Goal: Task Accomplishment & Management: Manage account settings

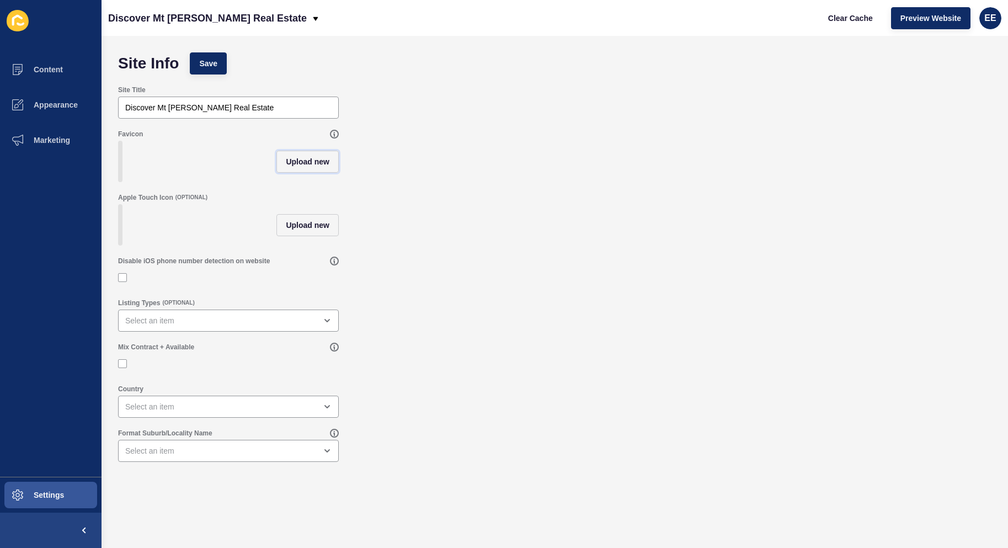
click at [315, 163] on span "Upload new" at bounding box center [308, 161] width 44 height 11
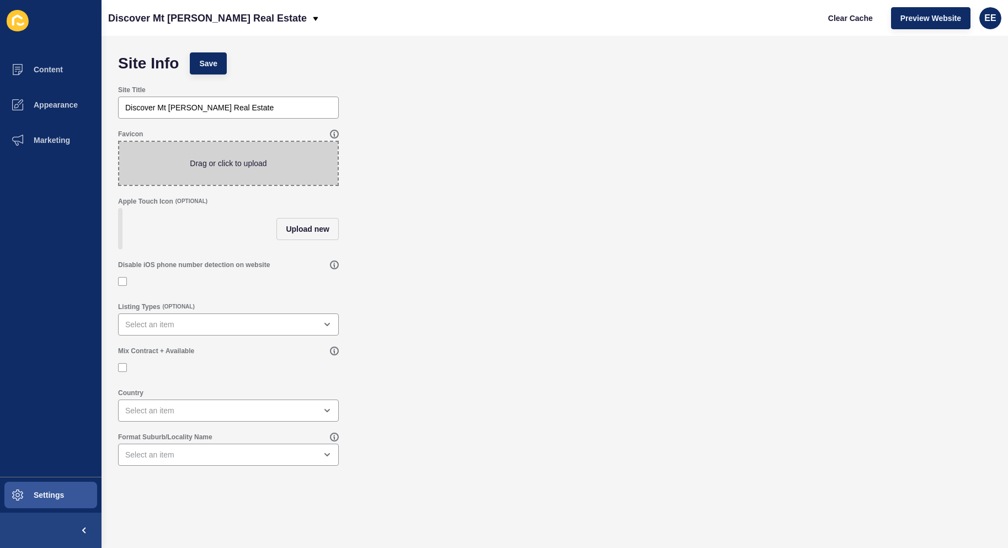
click at [195, 171] on span at bounding box center [228, 163] width 218 height 43
click at [119, 142] on input "Drag or click to upload" at bounding box center [119, 142] width 0 height 0
type input "C:\fakepath\13.png"
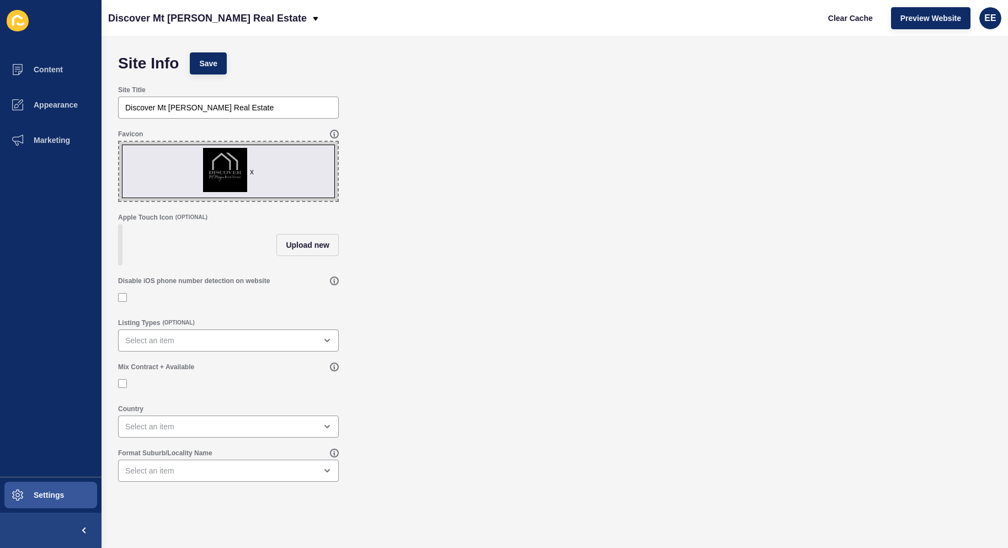
click at [227, 371] on div "Mix Contract + Available" at bounding box center [224, 366] width 212 height 9
click at [234, 345] on div "open menu" at bounding box center [220, 340] width 191 height 11
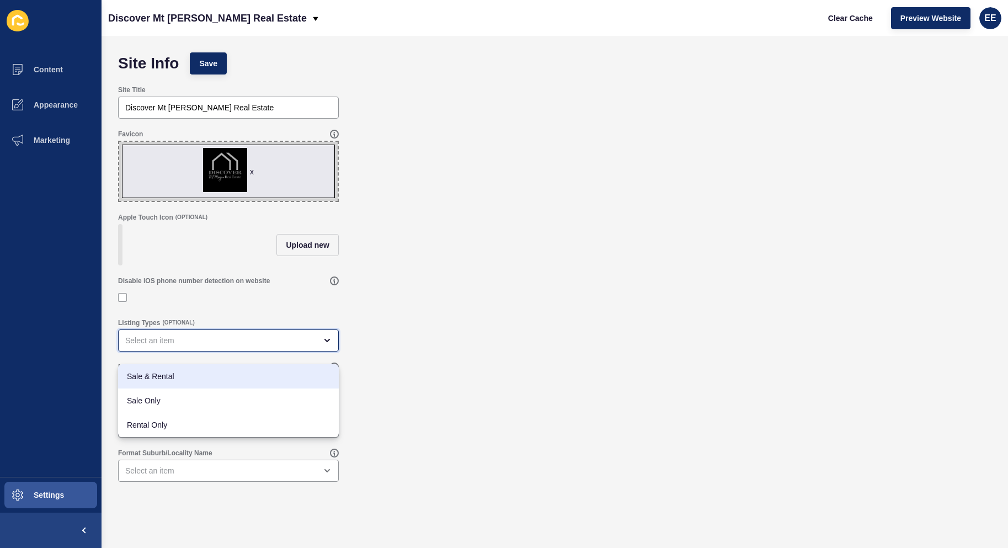
drag, startPoint x: 158, startPoint y: 378, endPoint x: 146, endPoint y: 381, distance: 13.0
click at [159, 378] on span "Sale & Rental" at bounding box center [228, 376] width 203 height 11
type input "Sale & Rental"
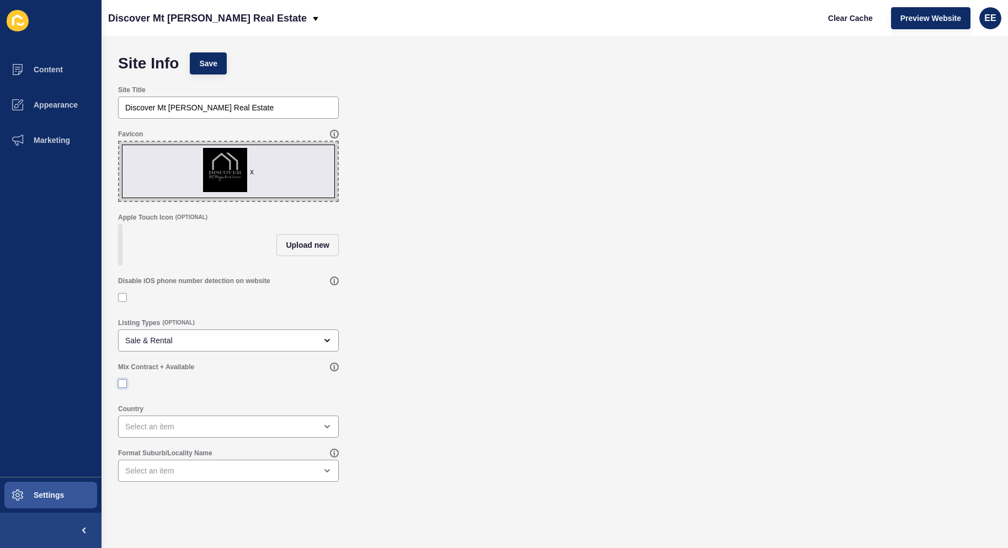
click at [123, 388] on label at bounding box center [122, 383] width 9 height 9
click at [123, 387] on input "Mix Contract + Available" at bounding box center [123, 383] width 7 height 7
checkbox input "true"
click at [269, 437] on div "open menu" at bounding box center [228, 426] width 221 height 22
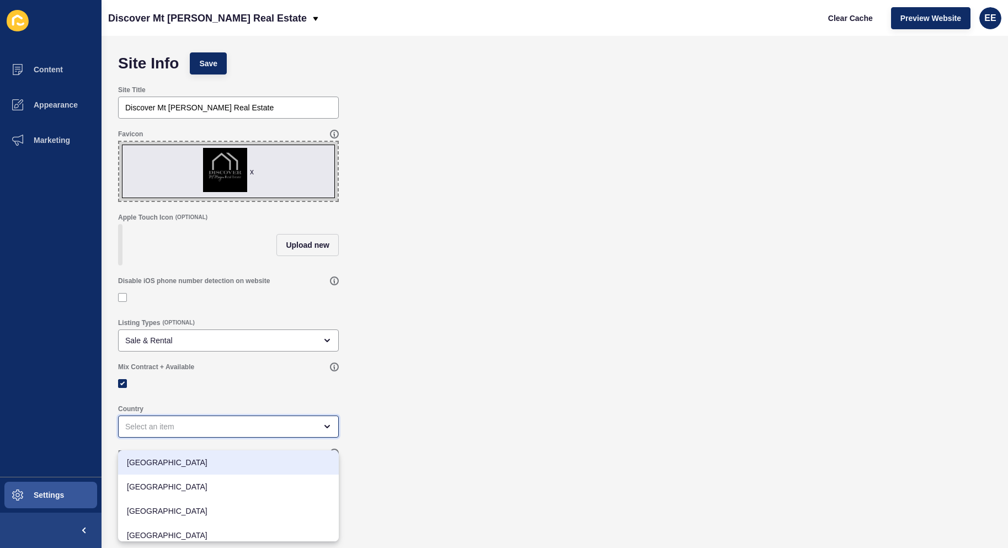
drag, startPoint x: 175, startPoint y: 460, endPoint x: 249, endPoint y: 464, distance: 73.4
click at [181, 460] on span "[GEOGRAPHIC_DATA]" at bounding box center [228, 462] width 203 height 11
type input "[GEOGRAPHIC_DATA]"
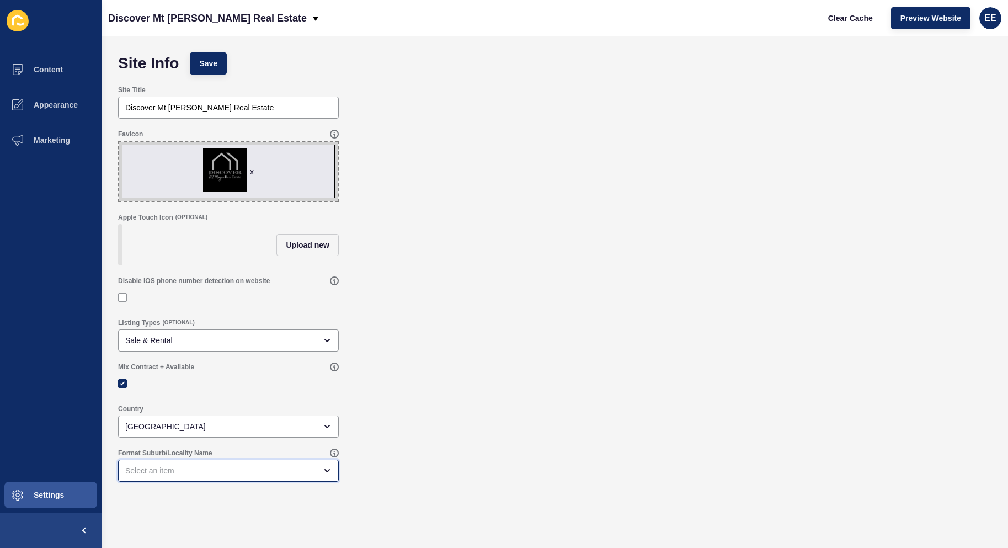
click at [221, 474] on div "open menu" at bounding box center [220, 470] width 191 height 11
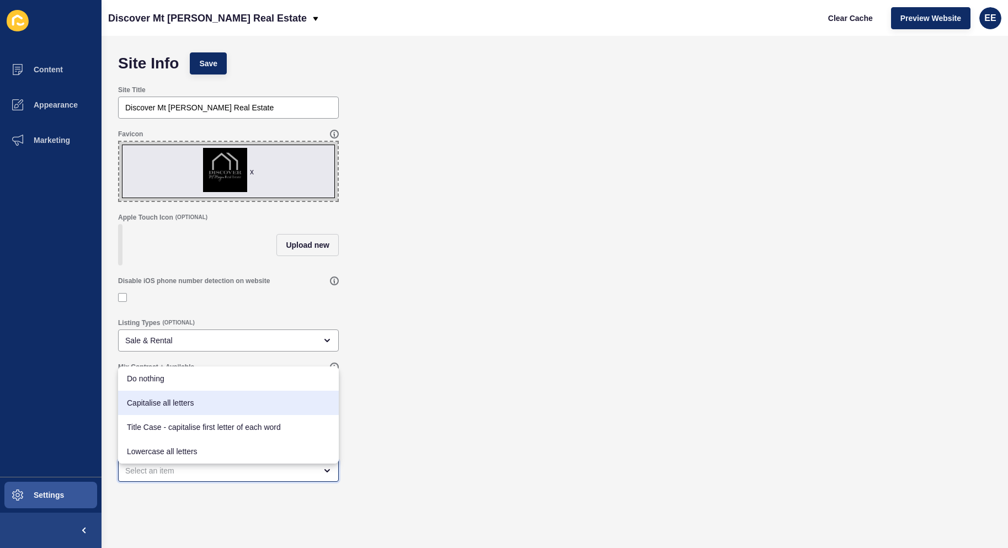
drag, startPoint x: 192, startPoint y: 401, endPoint x: 271, endPoint y: 311, distance: 120.4
click at [195, 401] on span "Capitalise all letters" at bounding box center [228, 402] width 203 height 11
type input "Capitalise all letters"
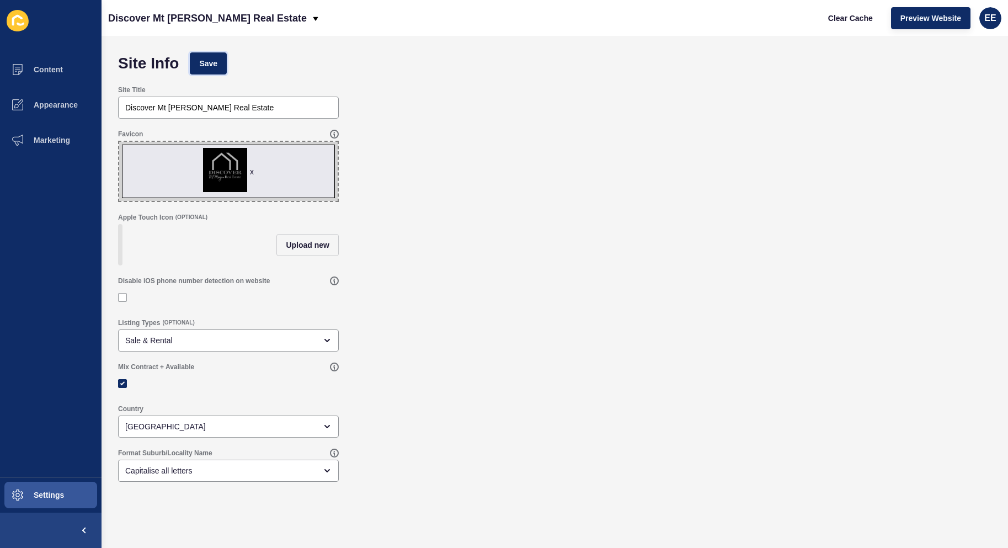
click at [212, 53] on button "Save" at bounding box center [208, 63] width 37 height 22
click at [231, 172] on span "x" at bounding box center [228, 171] width 218 height 59
click at [119, 142] on input "x Drag or click to upload" at bounding box center [119, 142] width 0 height 0
type input "C:\fakepath\12.png"
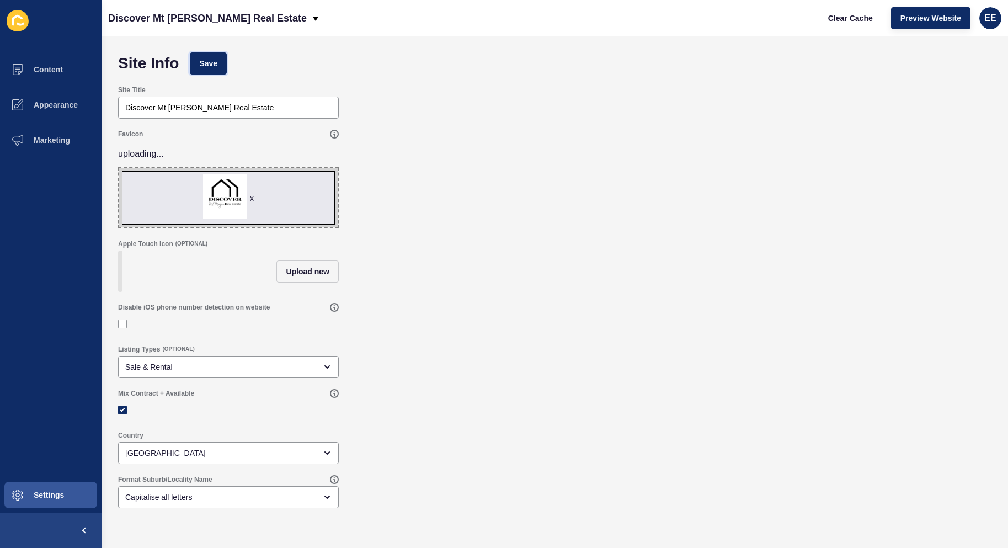
click at [213, 60] on span "Save" at bounding box center [208, 63] width 18 height 11
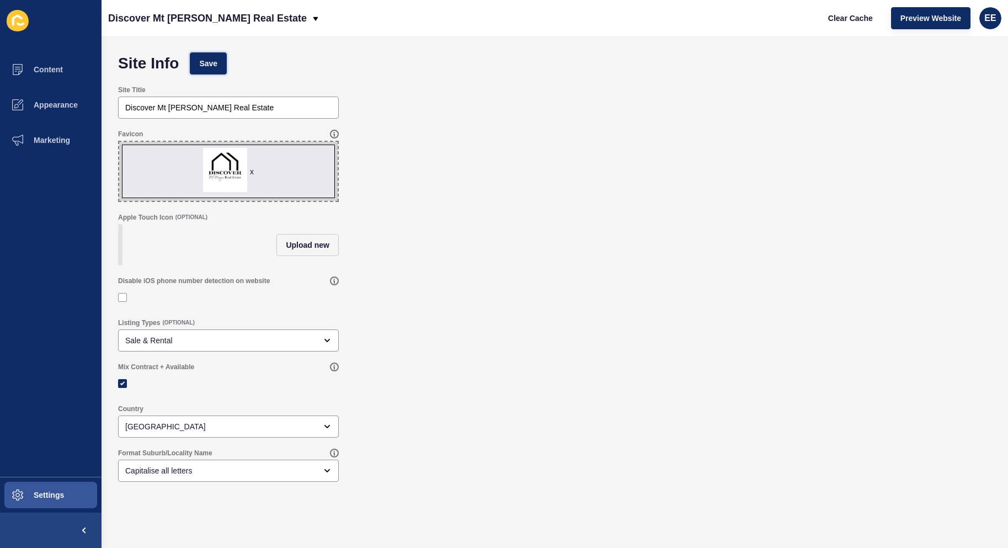
click at [219, 57] on button "Save" at bounding box center [208, 63] width 37 height 22
click at [63, 108] on span "Appearance" at bounding box center [37, 104] width 79 height 9
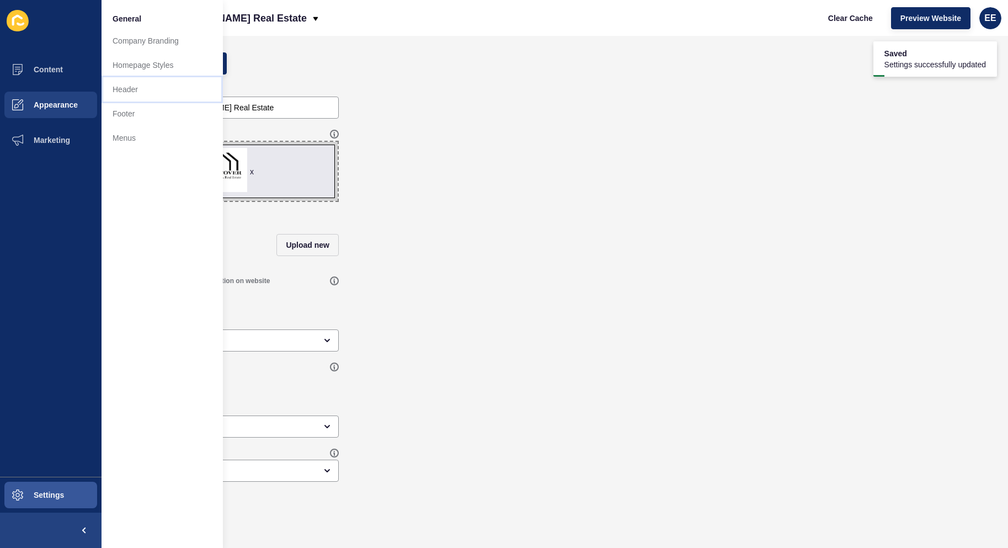
click at [141, 82] on link "Header" at bounding box center [161, 89] width 121 height 24
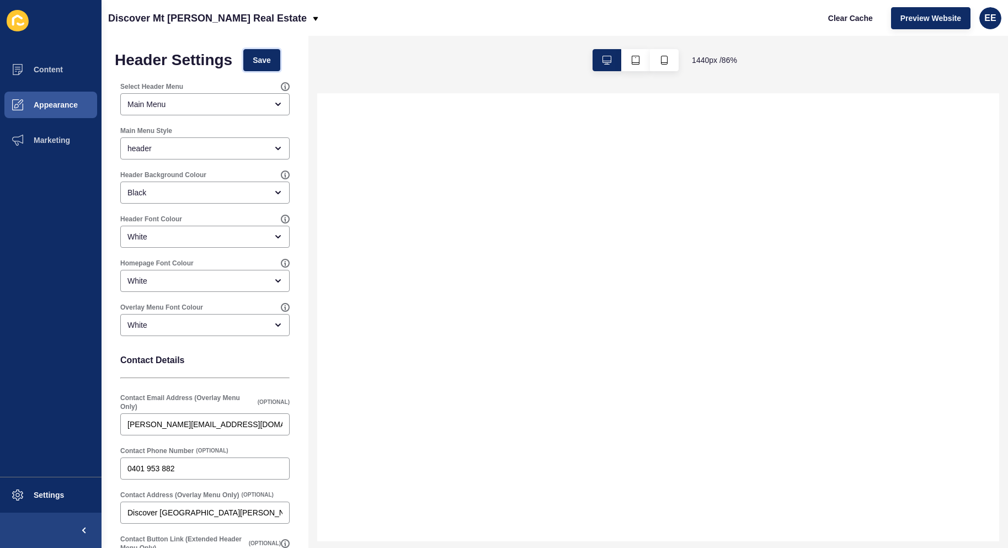
click at [260, 56] on span "Save" at bounding box center [262, 60] width 18 height 11
click at [260, 58] on span "Save" at bounding box center [262, 60] width 18 height 11
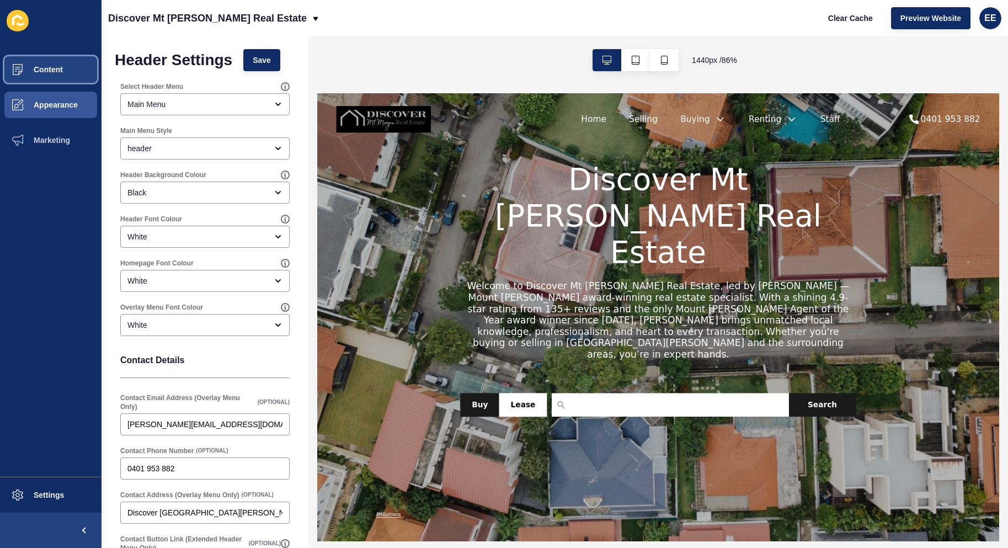
click at [47, 62] on button "Content" at bounding box center [50, 69] width 101 height 35
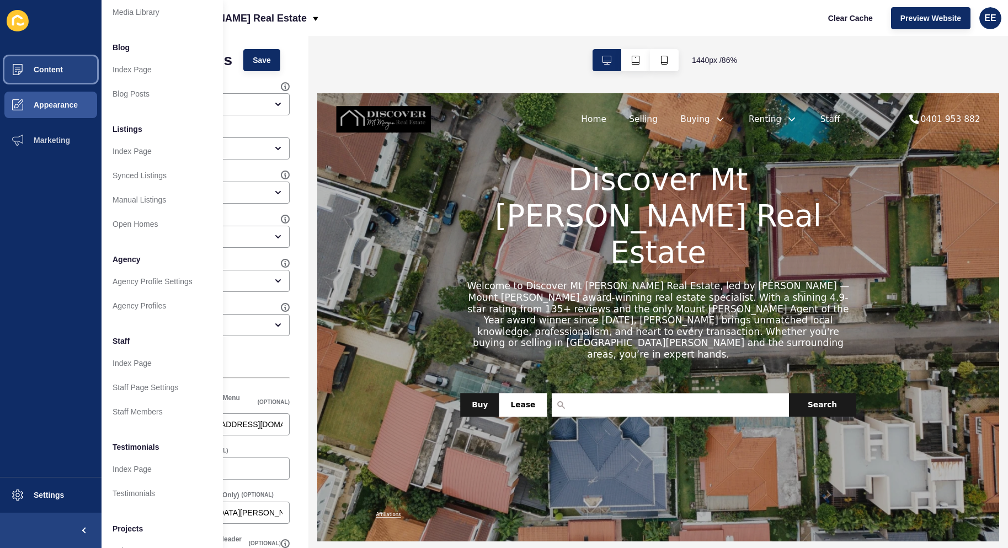
scroll to position [55, 0]
click at [144, 153] on link "Index Page" at bounding box center [161, 149] width 121 height 24
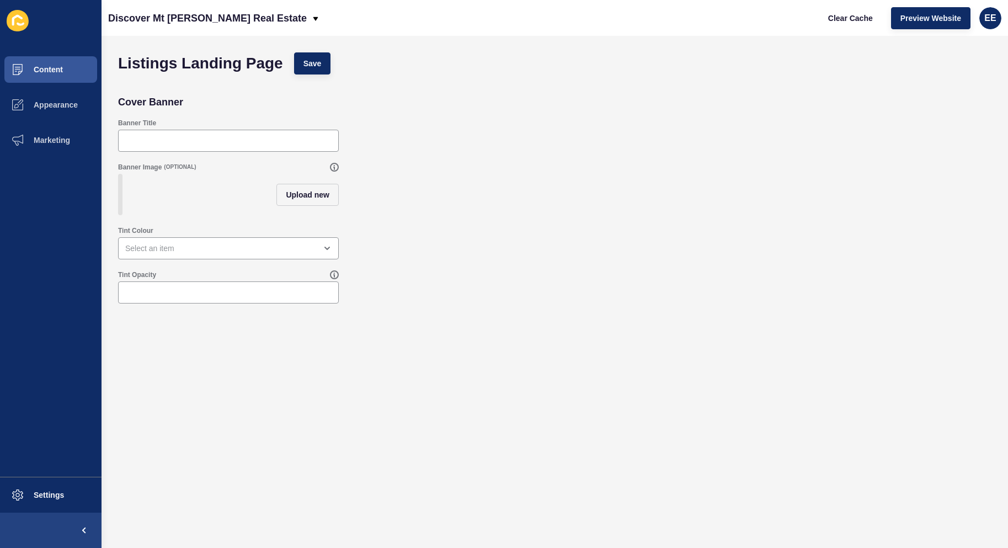
click at [184, 191] on div "Upload new" at bounding box center [228, 194] width 221 height 41
click at [313, 189] on button "Upload new" at bounding box center [307, 195] width 62 height 22
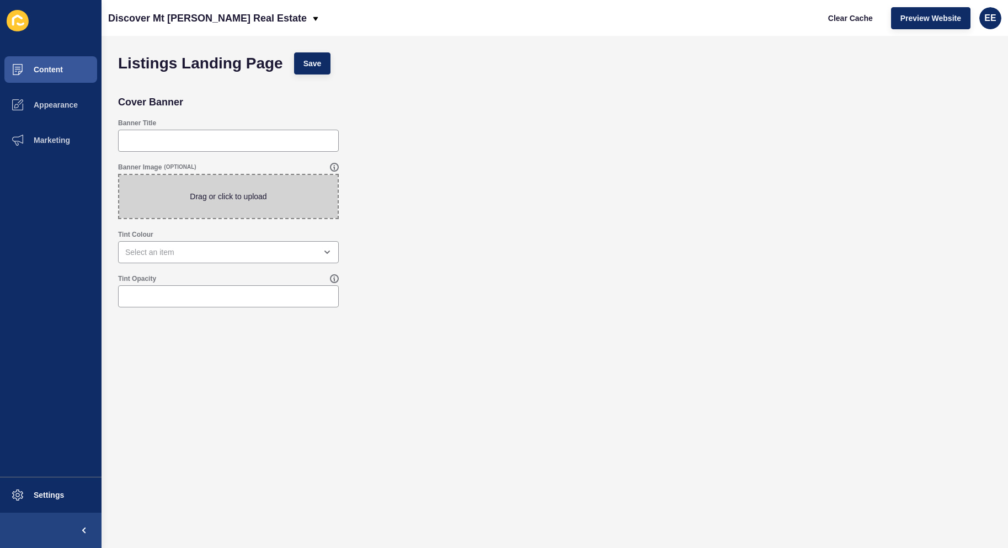
click at [258, 192] on span at bounding box center [228, 196] width 218 height 43
click at [119, 175] on input "Drag or click to upload" at bounding box center [119, 175] width 0 height 0
type input "C:\fakepath\overhead.jpg"
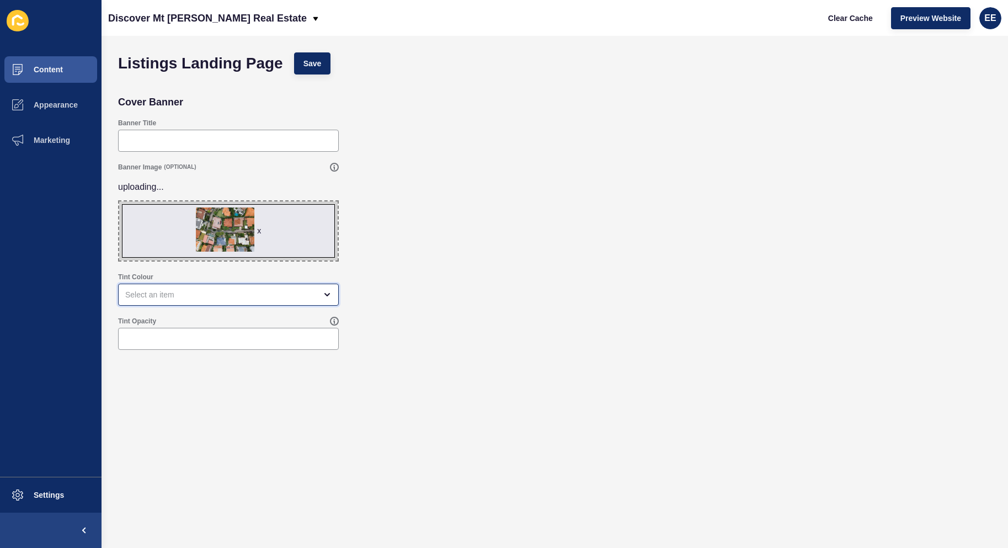
click at [186, 296] on div "open menu" at bounding box center [220, 294] width 191 height 11
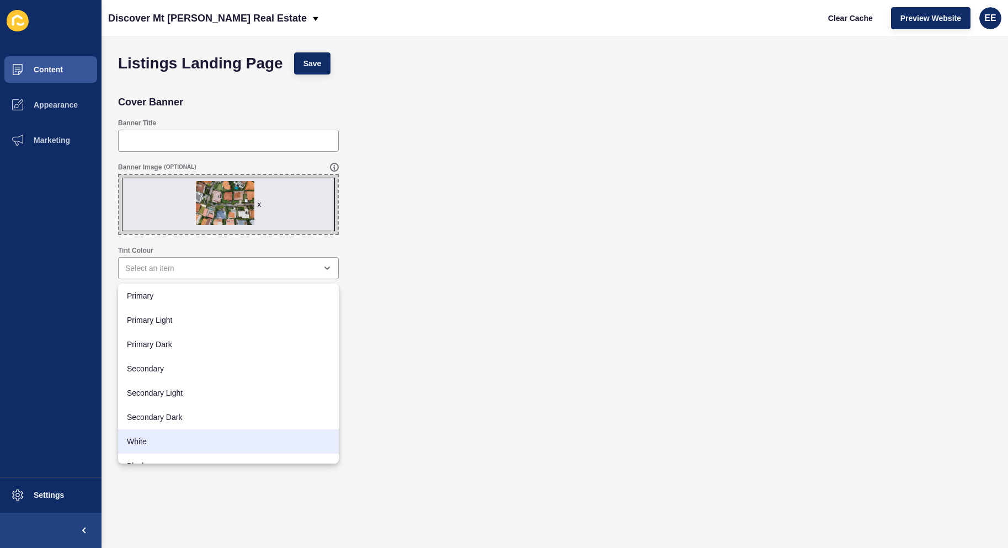
click at [140, 476] on form "Listings Landing Page Save Cover Banner Banner Title Banner Image (OPTIONAL) x …" at bounding box center [555, 270] width 884 height 446
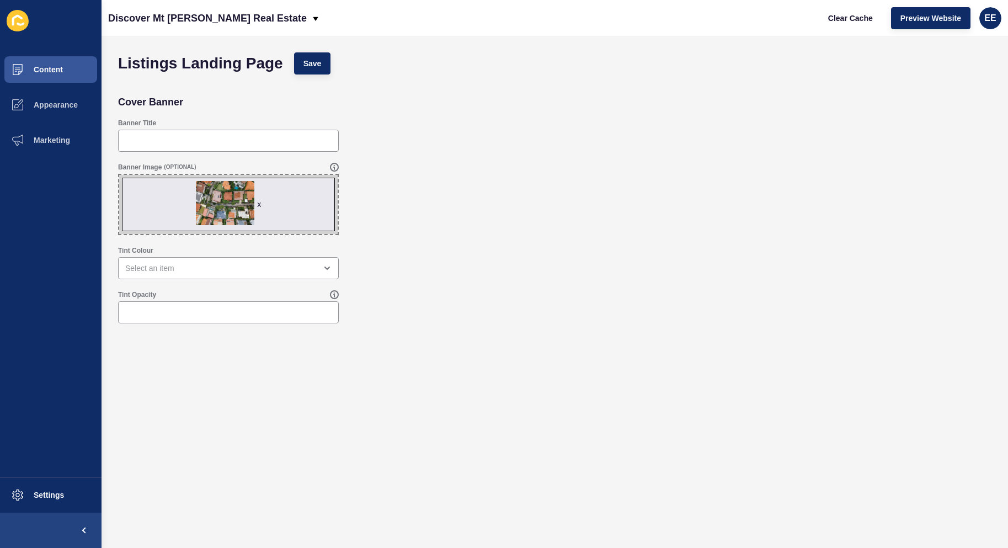
click at [222, 323] on div at bounding box center [228, 312] width 221 height 22
type input ".30"
click at [316, 381] on form "Listings Landing Page Save Cover Banner Banner Title Banner Image (OPTIONAL) x …" at bounding box center [555, 270] width 884 height 446
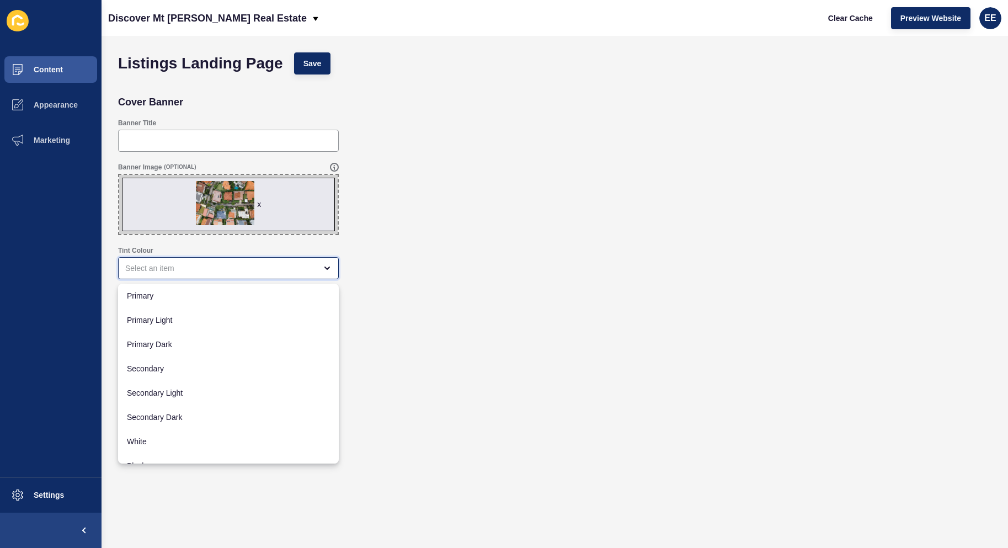
click at [275, 259] on div "close menu" at bounding box center [228, 268] width 221 height 22
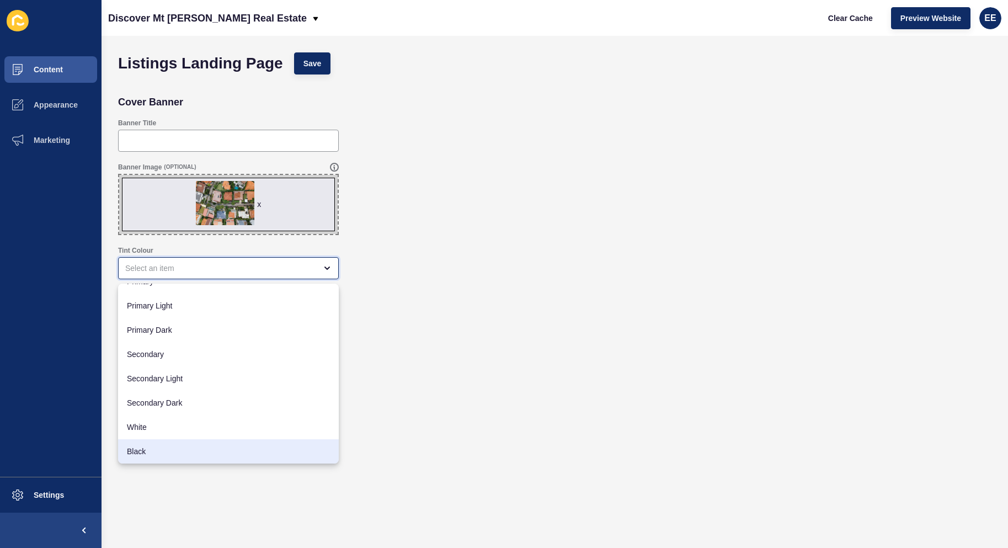
click at [175, 444] on div "Black" at bounding box center [228, 451] width 221 height 24
type input "Black"
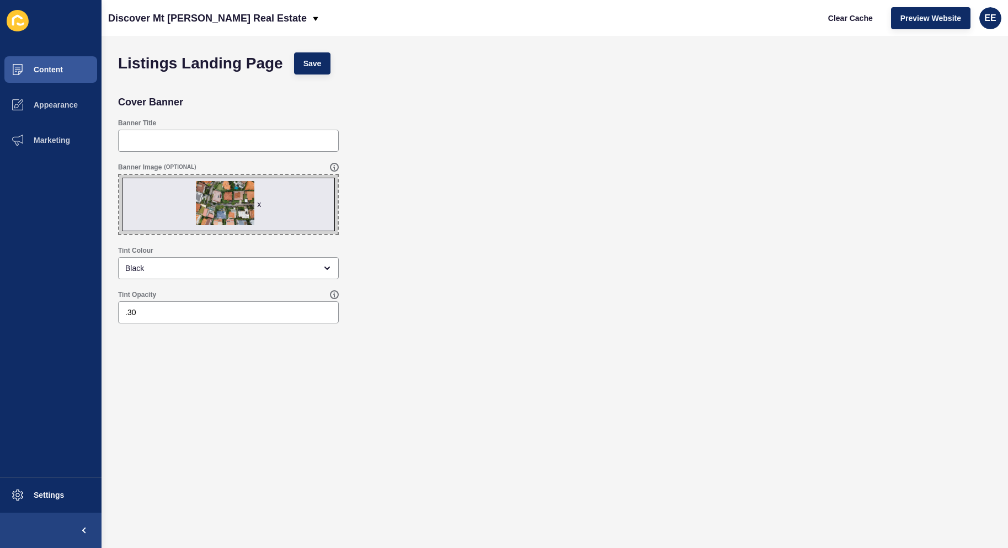
click at [511, 292] on div "Tint Opacity .30" at bounding box center [555, 307] width 884 height 44
click at [302, 61] on button "Save" at bounding box center [312, 63] width 37 height 22
click at [314, 58] on span "Save" at bounding box center [312, 63] width 18 height 11
click at [62, 71] on span "Content" at bounding box center [30, 69] width 65 height 9
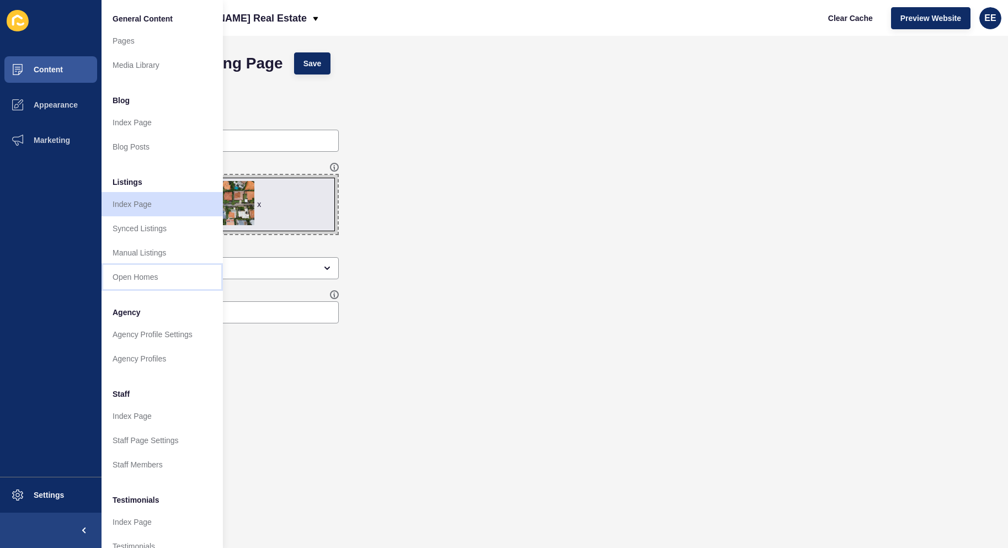
click at [144, 276] on link "Open Homes" at bounding box center [161, 277] width 121 height 24
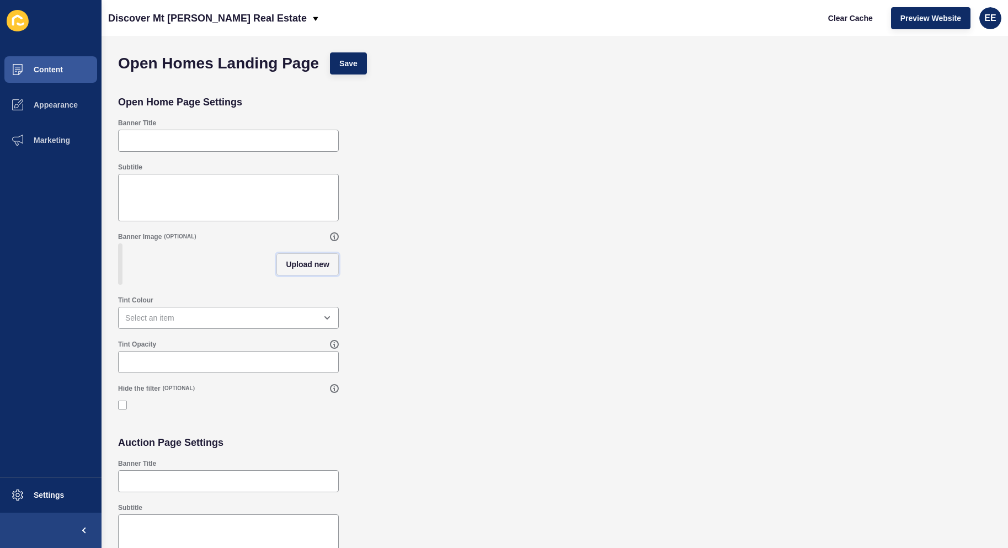
click at [311, 257] on button "Upload new" at bounding box center [307, 264] width 62 height 22
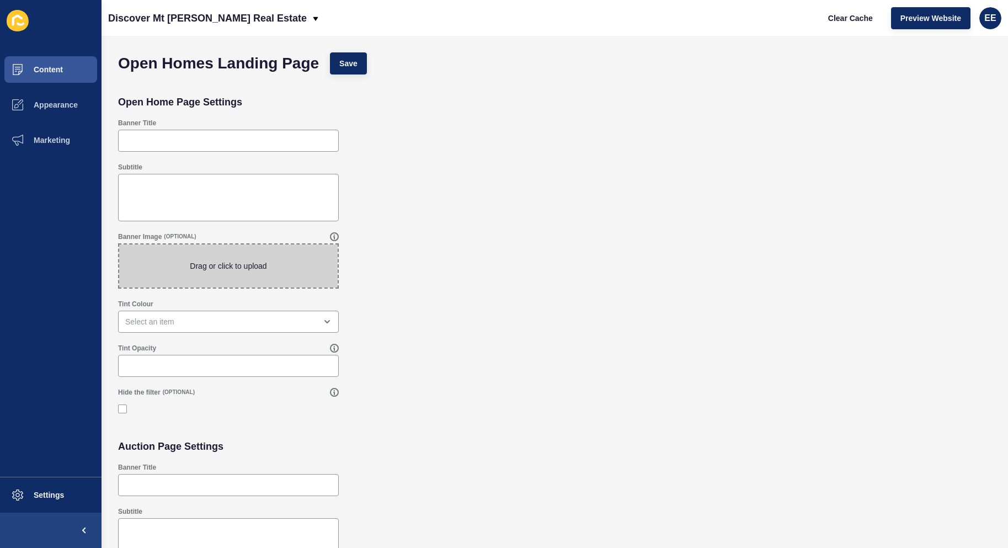
click at [214, 266] on span at bounding box center [228, 265] width 218 height 43
click at [119, 244] on input "Drag or click to upload" at bounding box center [119, 244] width 0 height 0
type input "C:\fakepath\overhead.jpg"
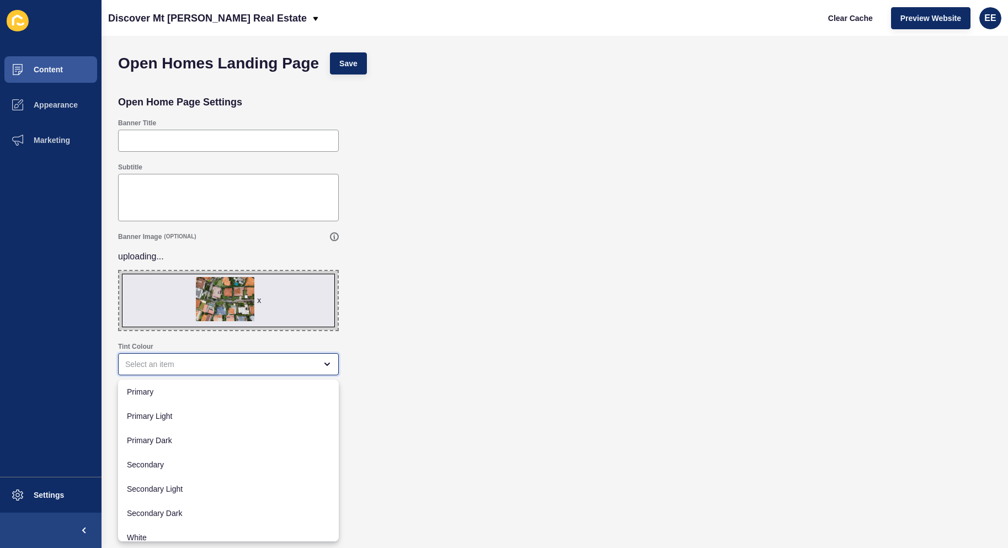
click at [179, 368] on div "close menu" at bounding box center [220, 363] width 191 height 11
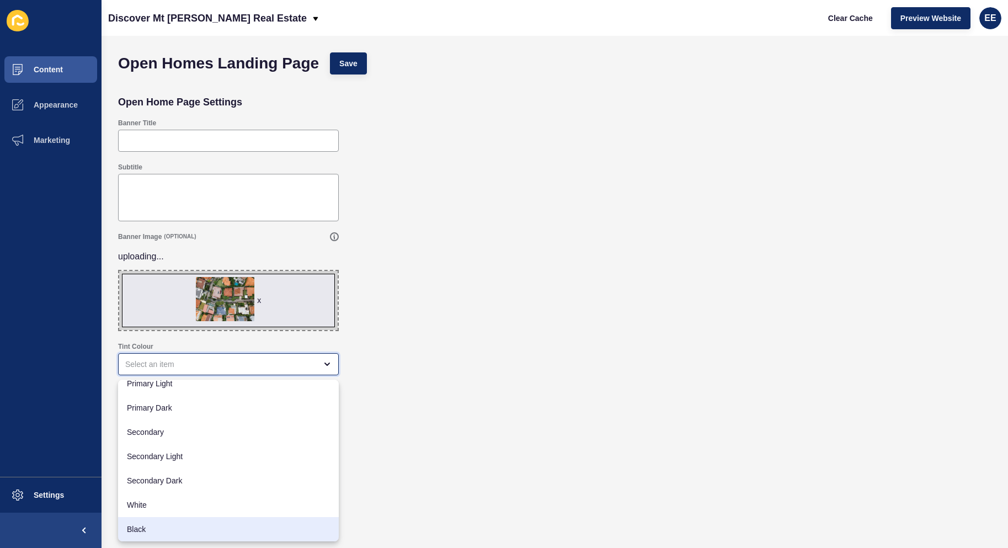
drag, startPoint x: 161, startPoint y: 527, endPoint x: 238, endPoint y: 490, distance: 85.6
click at [162, 527] on span "Black" at bounding box center [228, 528] width 203 height 11
type input "Black"
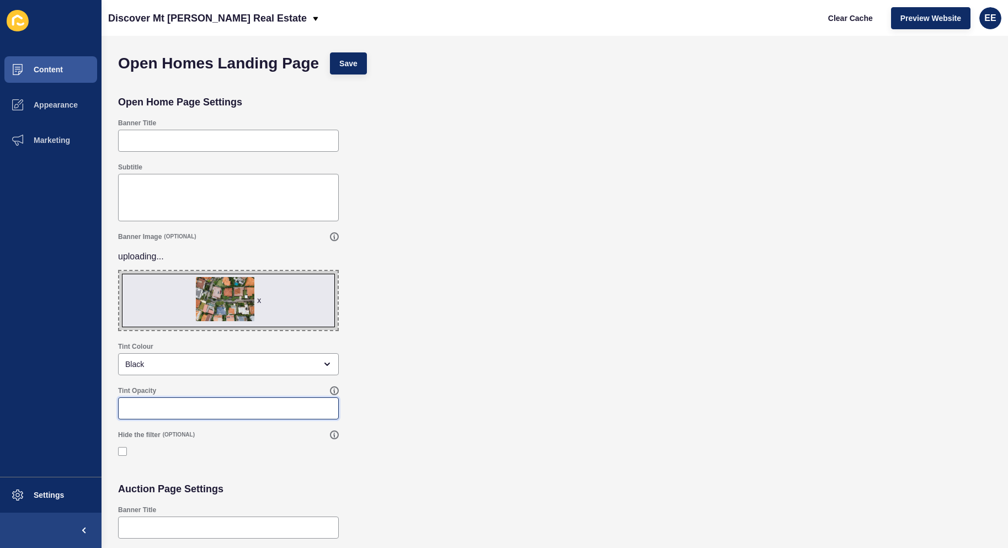
click at [201, 409] on input "Tint Opacity" at bounding box center [228, 408] width 206 height 11
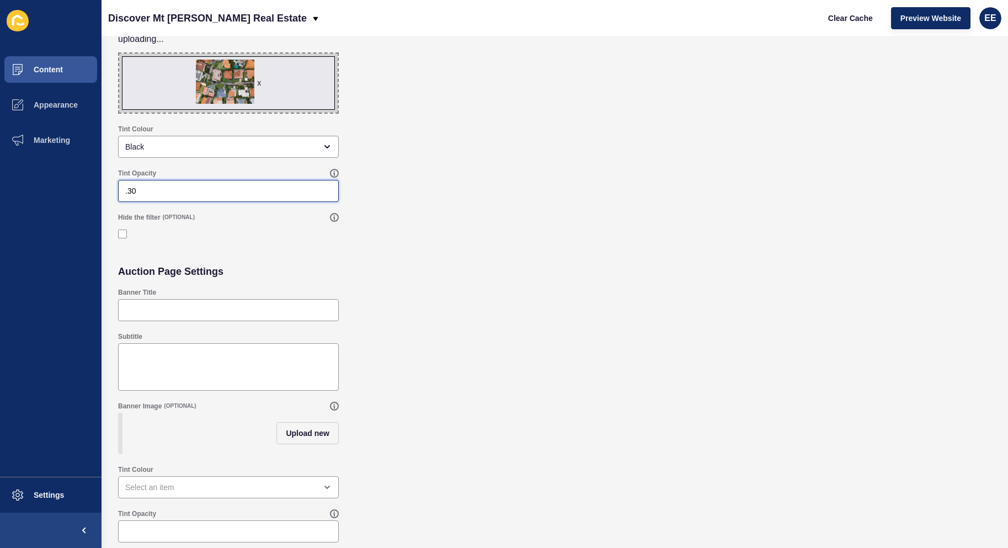
type input ".30"
click at [302, 431] on span "Upload new" at bounding box center [308, 432] width 44 height 11
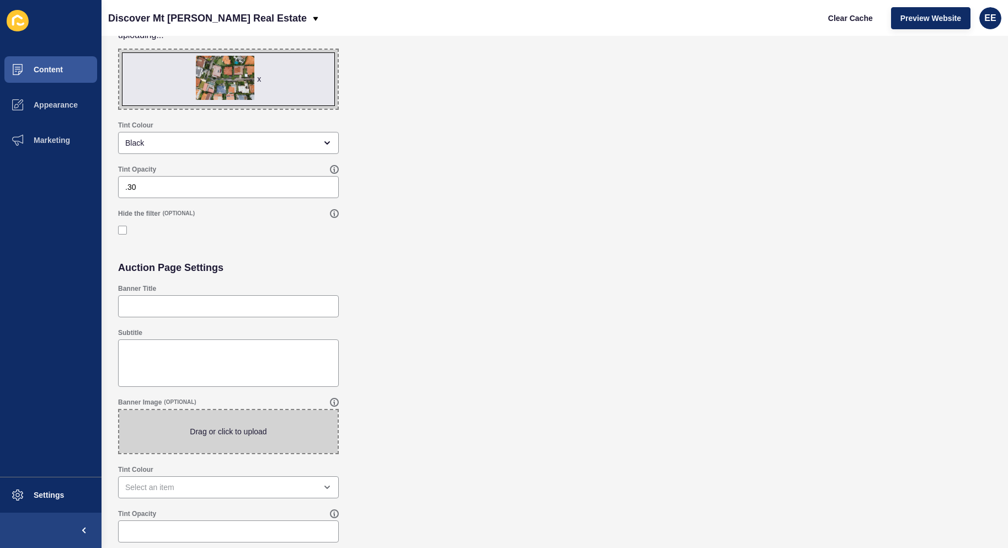
scroll to position [221, 0]
click at [223, 432] on span at bounding box center [228, 431] width 218 height 43
click at [119, 410] on input "Drag or click to upload" at bounding box center [119, 410] width 0 height 0
type input "C:\fakepath\overhead.jpg"
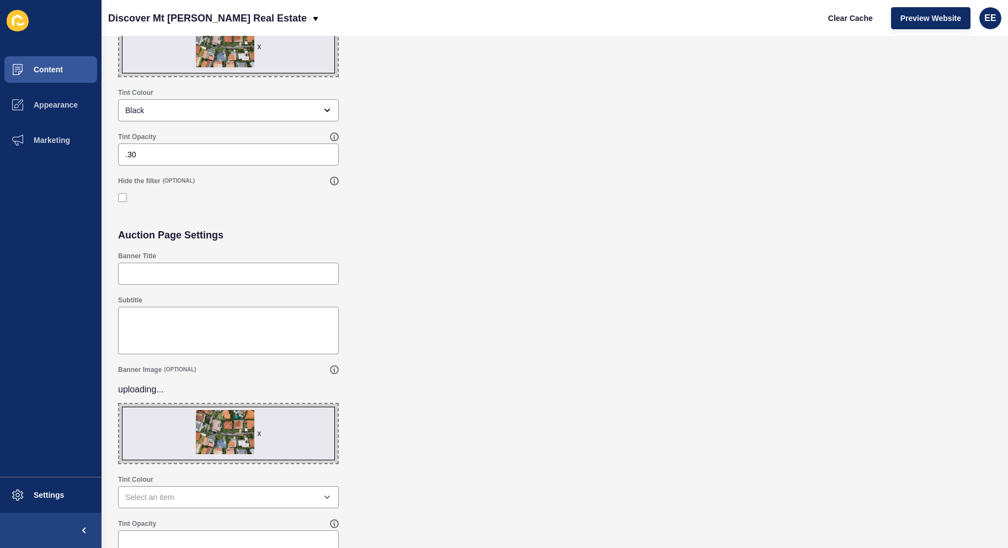
scroll to position [264, 0]
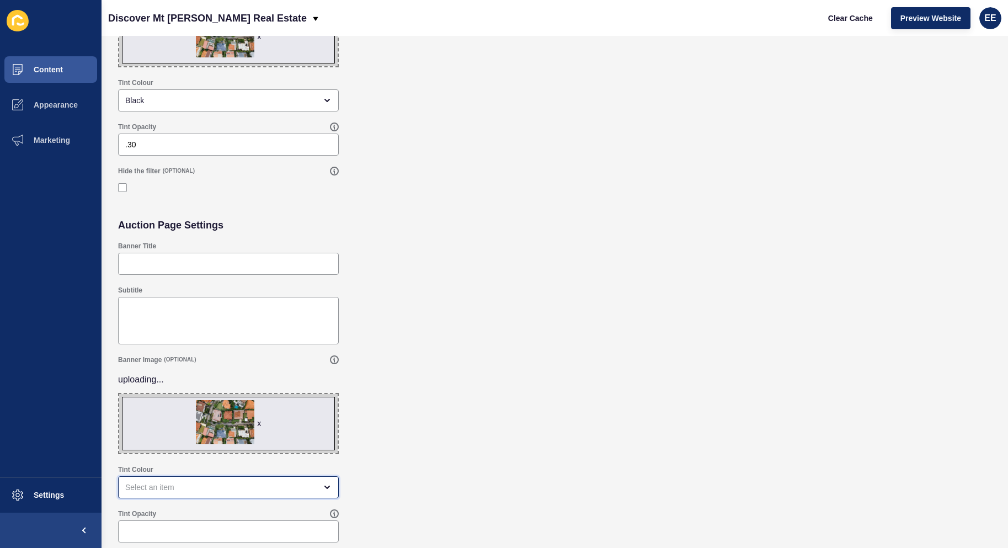
click at [232, 481] on div "open menu" at bounding box center [220, 486] width 191 height 11
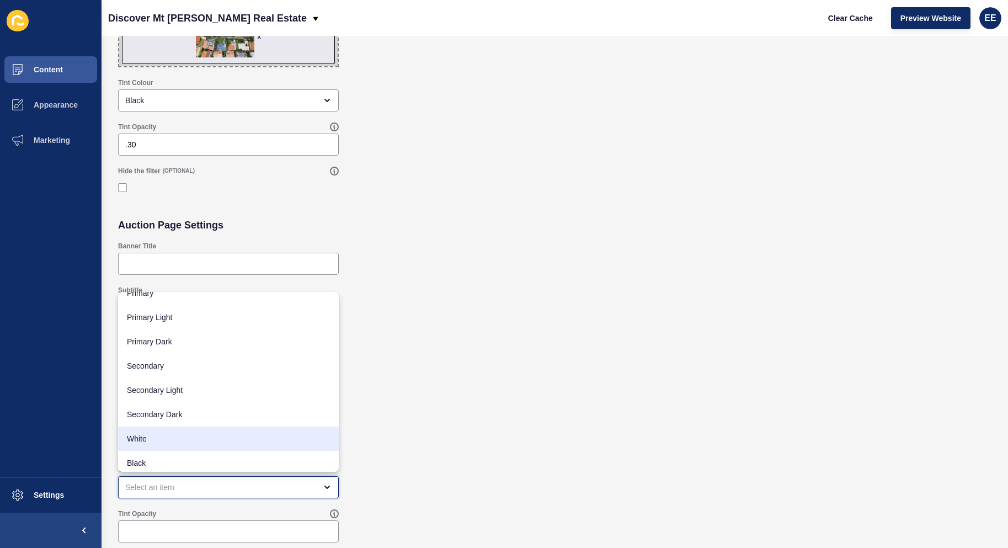
scroll to position [14, 0]
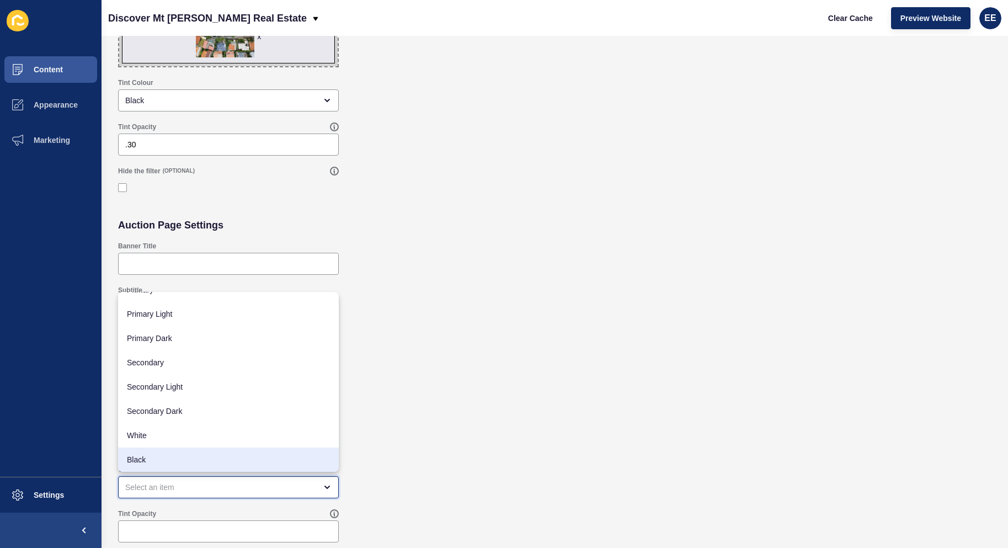
drag, startPoint x: 167, startPoint y: 456, endPoint x: 195, endPoint y: 468, distance: 30.6
click at [172, 456] on span "Black" at bounding box center [228, 459] width 203 height 11
type input "Black"
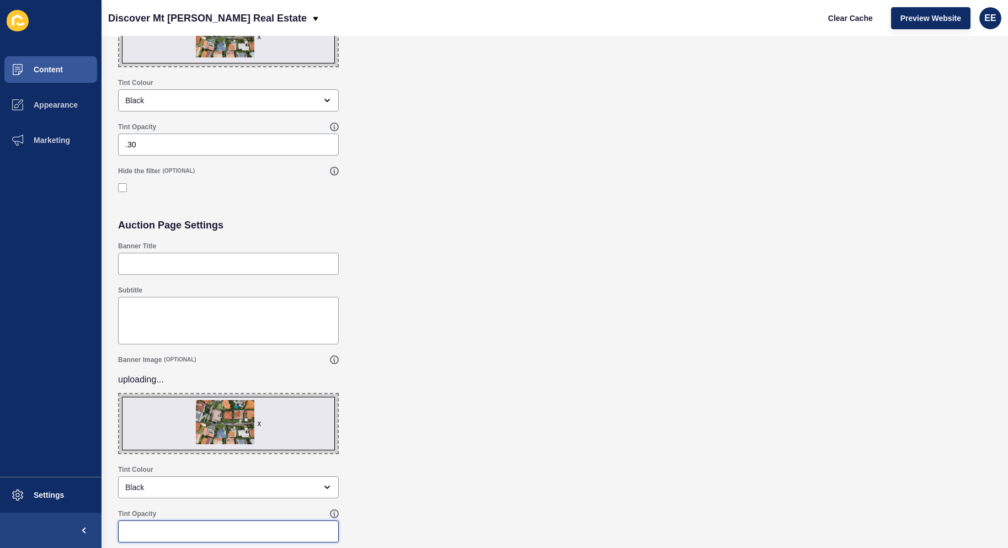
click at [198, 526] on input "Tint Opacity" at bounding box center [228, 531] width 206 height 11
type input ".0"
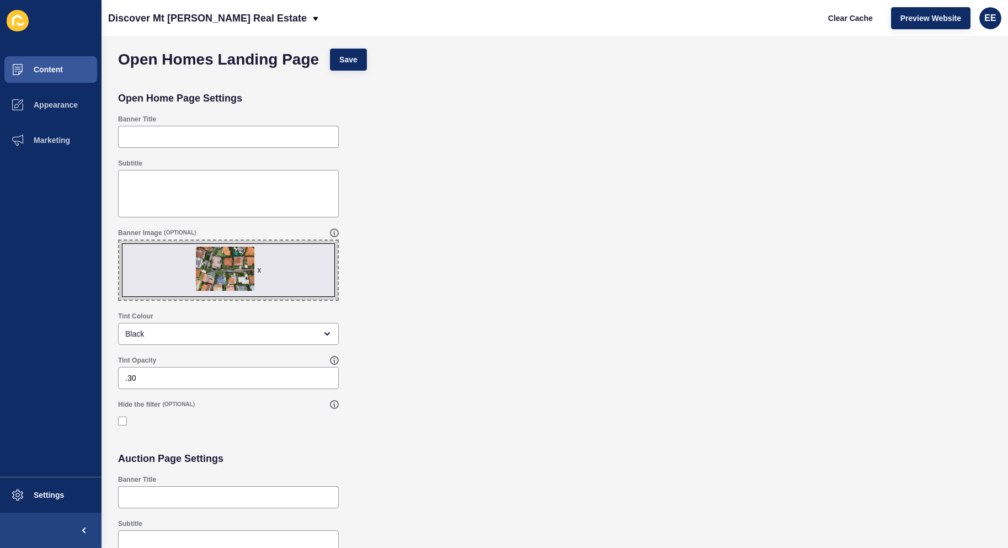
scroll to position [0, 0]
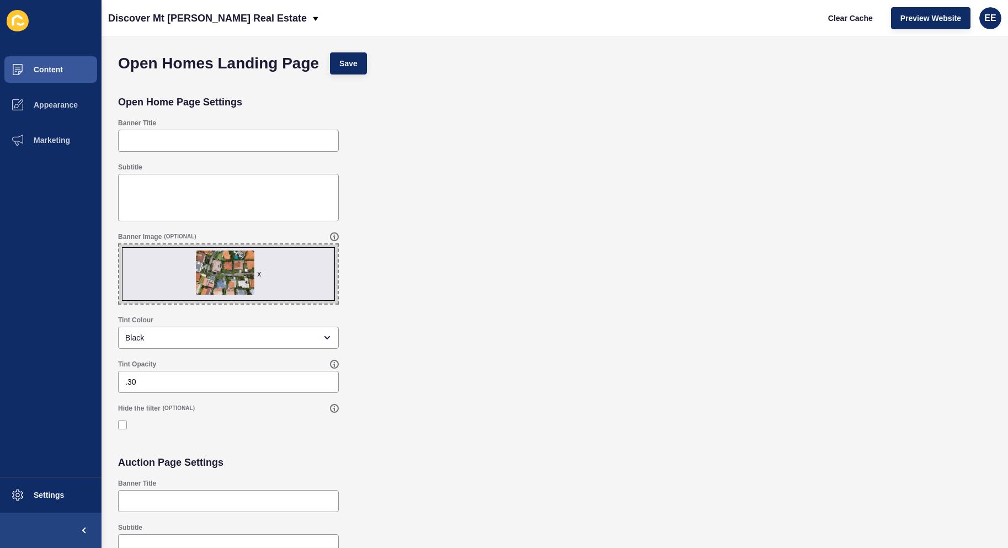
type input ".30"
click at [367, 71] on button "Save" at bounding box center [348, 63] width 37 height 22
click at [45, 98] on button "Appearance" at bounding box center [50, 104] width 101 height 35
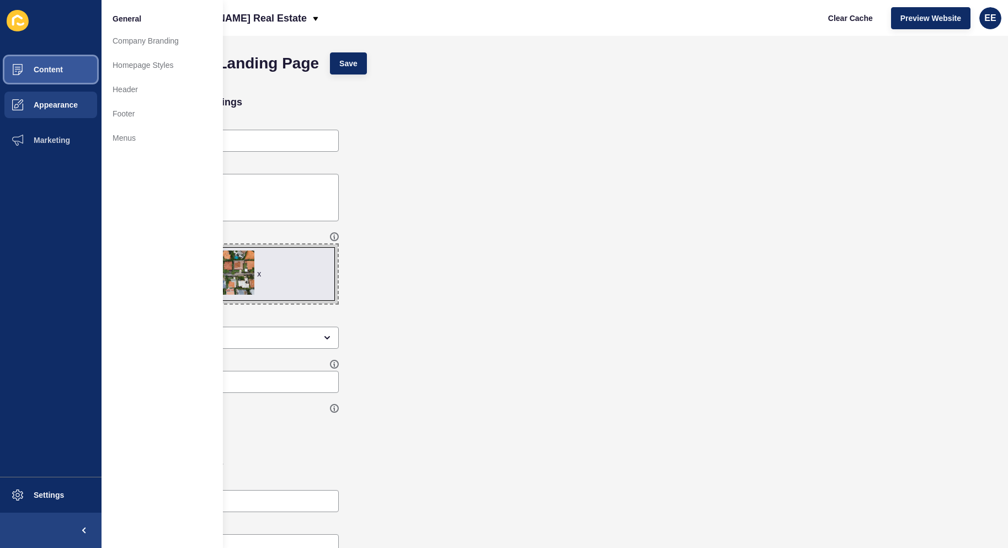
click at [67, 70] on button "Content" at bounding box center [50, 69] width 101 height 35
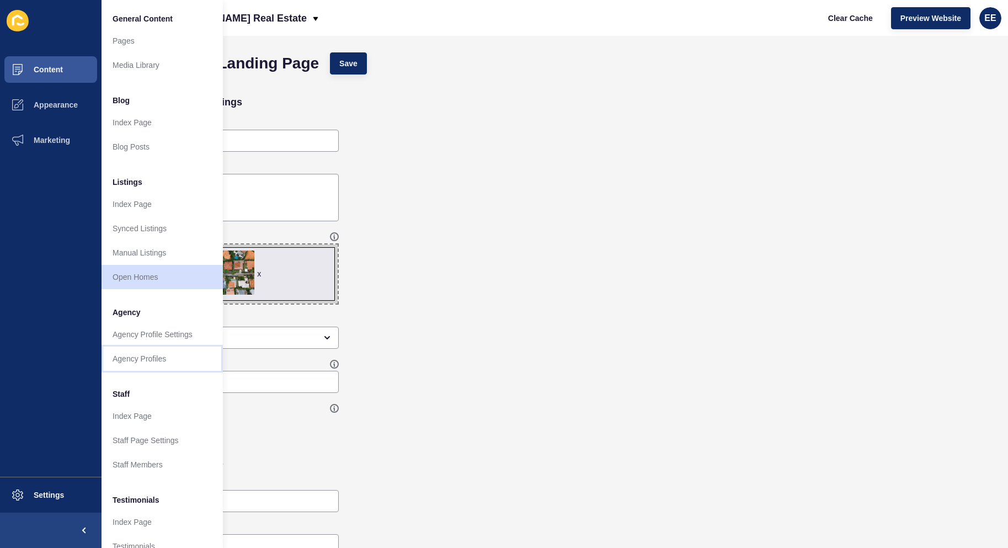
click at [146, 352] on link "Agency Profiles" at bounding box center [161, 358] width 121 height 24
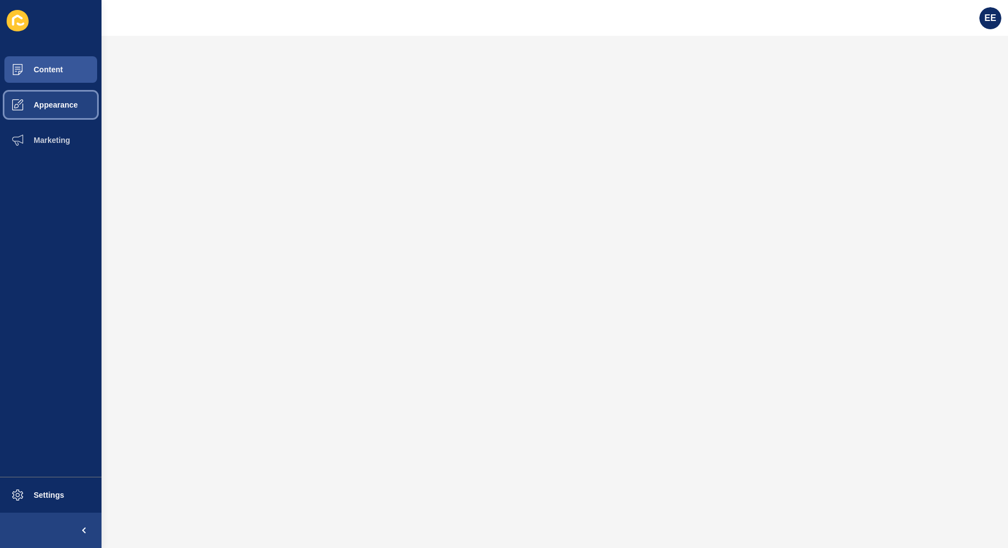
click at [71, 108] on span "Appearance" at bounding box center [37, 104] width 79 height 9
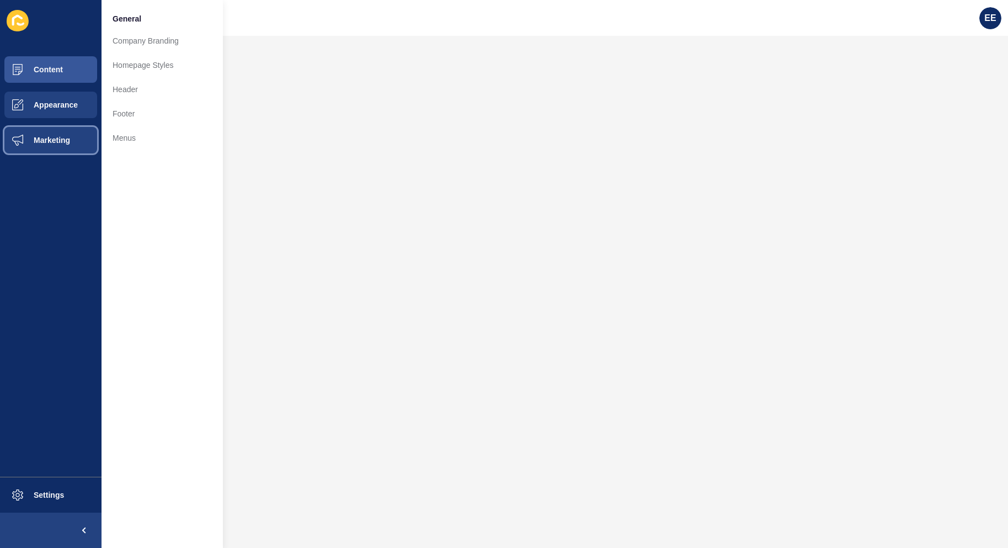
click at [51, 133] on button "Marketing" at bounding box center [50, 139] width 101 height 35
click at [128, 43] on link "Social links" at bounding box center [161, 41] width 121 height 24
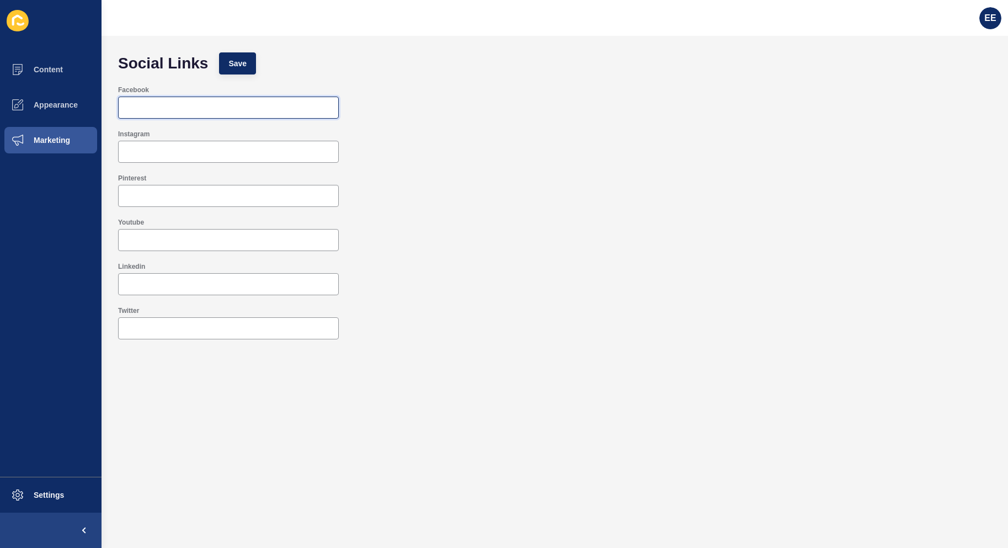
click at [210, 113] on input "Facebook" at bounding box center [228, 107] width 206 height 11
paste input "https://www.facebook.com/DiscoverMountMorganRealEstate/"
type input "https://www.facebook.com/DiscoverMountMorganRealEstate/"
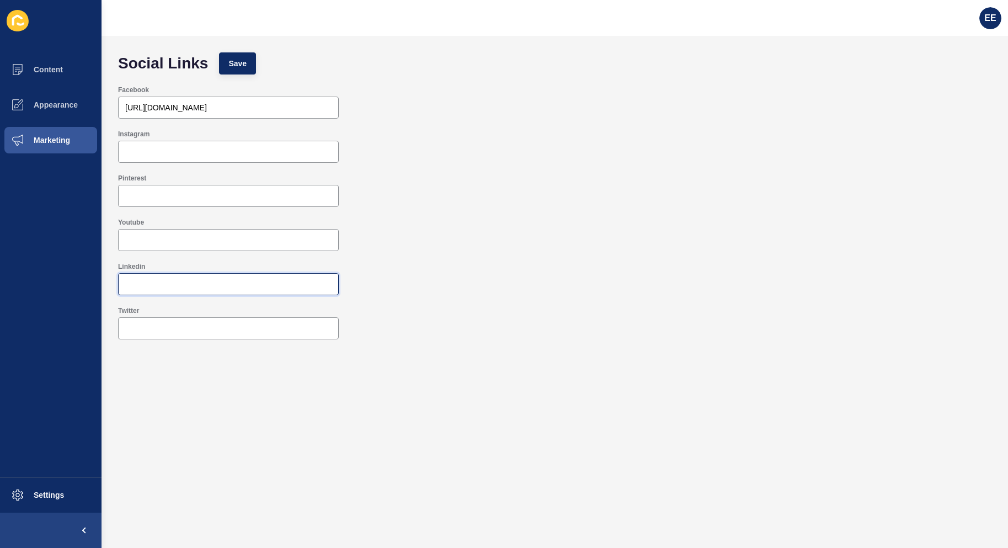
drag, startPoint x: 182, startPoint y: 286, endPoint x: 204, endPoint y: 323, distance: 43.0
click at [182, 286] on input "Linkedin" at bounding box center [228, 283] width 206 height 11
click at [203, 321] on div at bounding box center [228, 328] width 221 height 22
paste input "https://twitter.com/AngelaDouglas74"
type input "https://twitter.com/AngelaDouglas74"
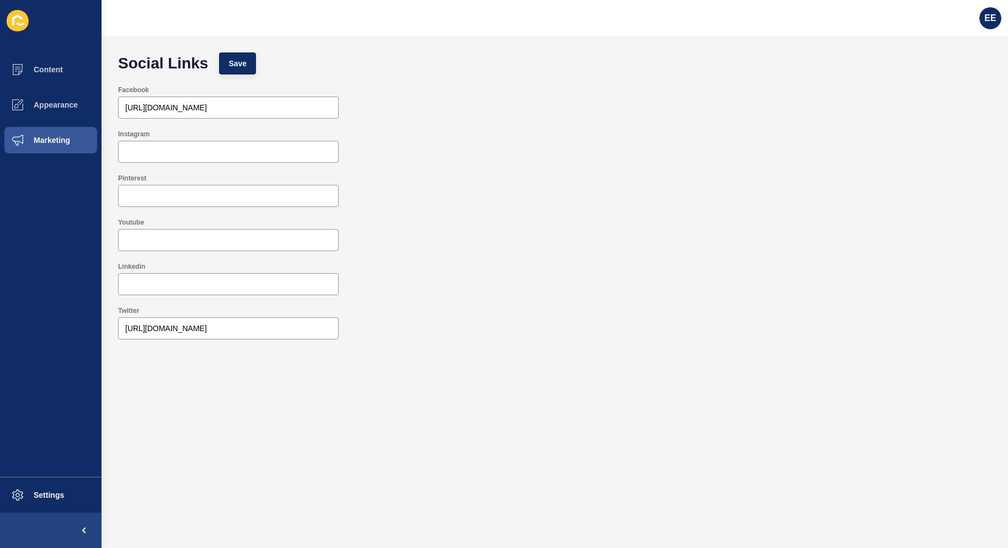
click at [637, 258] on div "Linkedin" at bounding box center [555, 278] width 884 height 44
click at [243, 62] on span "Save" at bounding box center [237, 63] width 18 height 11
click at [44, 64] on button "Content" at bounding box center [50, 69] width 101 height 35
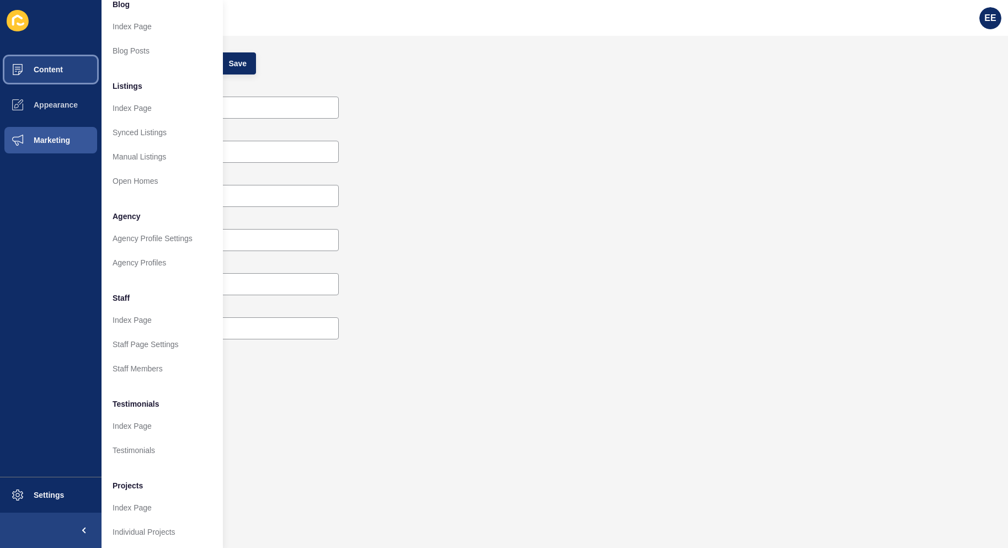
scroll to position [107, 0]
click at [141, 353] on link "Staff Members" at bounding box center [161, 365] width 121 height 24
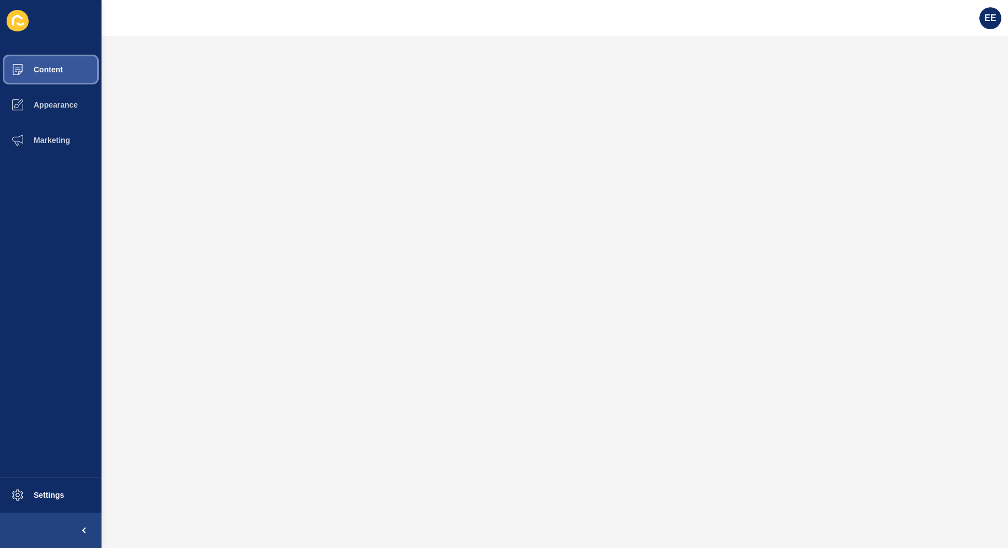
click at [52, 62] on button "Content" at bounding box center [50, 69] width 101 height 35
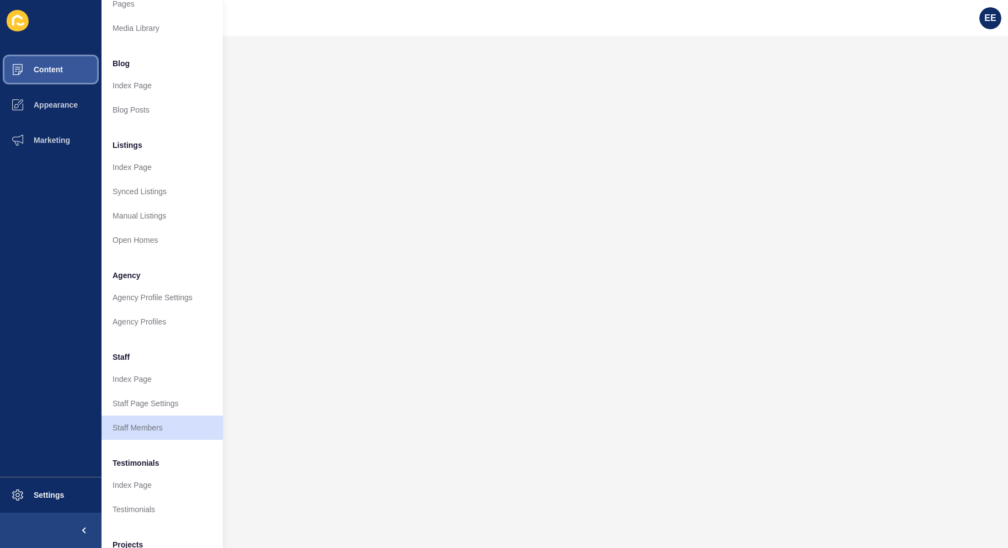
scroll to position [55, 0]
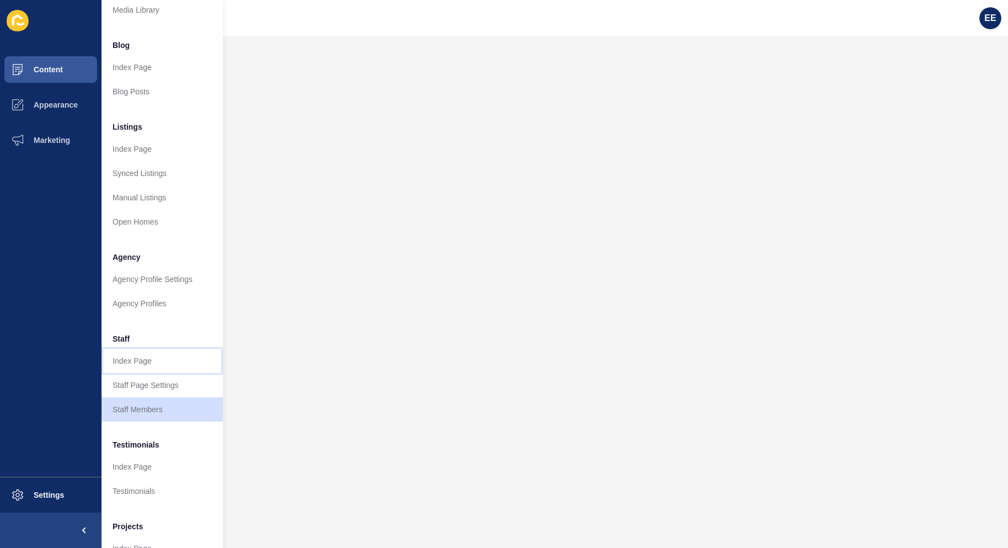
click at [143, 361] on link "Index Page" at bounding box center [161, 361] width 121 height 24
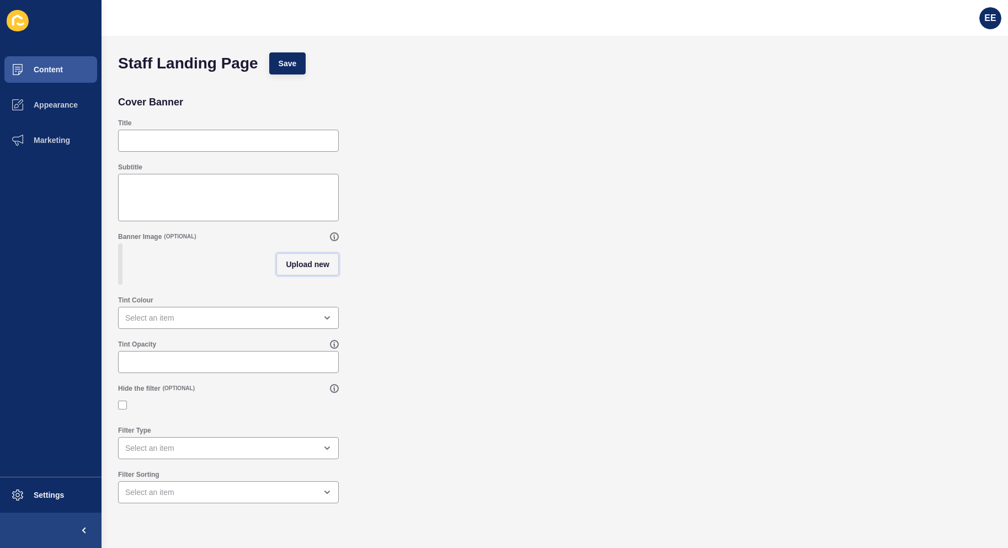
click at [309, 265] on span "Upload new" at bounding box center [308, 264] width 44 height 11
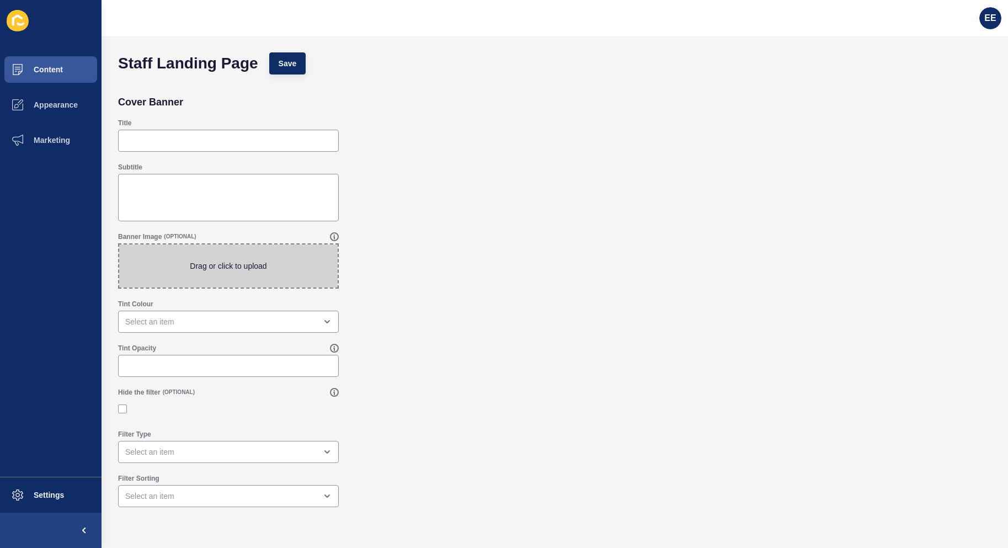
click at [242, 269] on span at bounding box center [228, 265] width 218 height 43
click at [119, 244] on input "Drag or click to upload" at bounding box center [119, 244] width 0 height 0
type input "C:\fakepath\overhead.jpg"
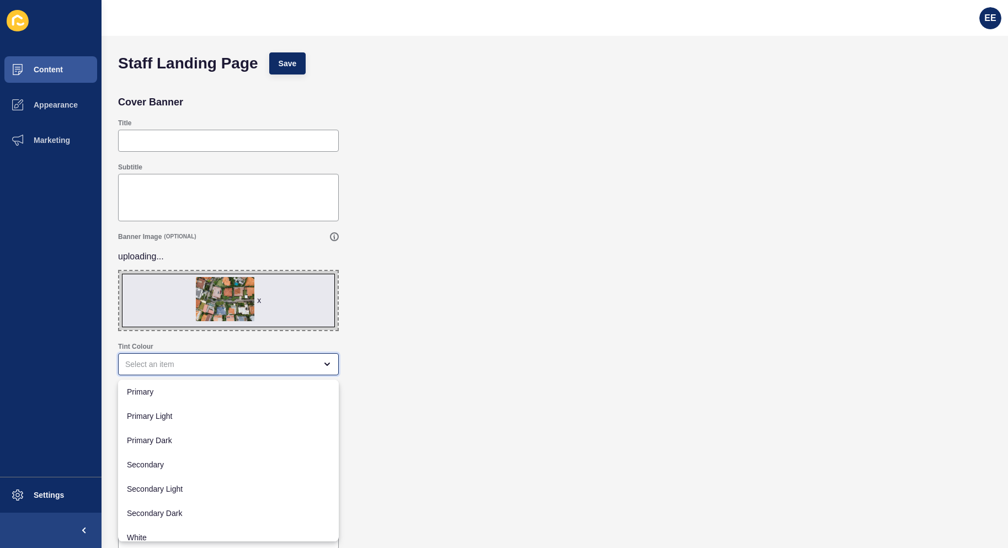
click at [224, 356] on div "close menu" at bounding box center [228, 364] width 221 height 22
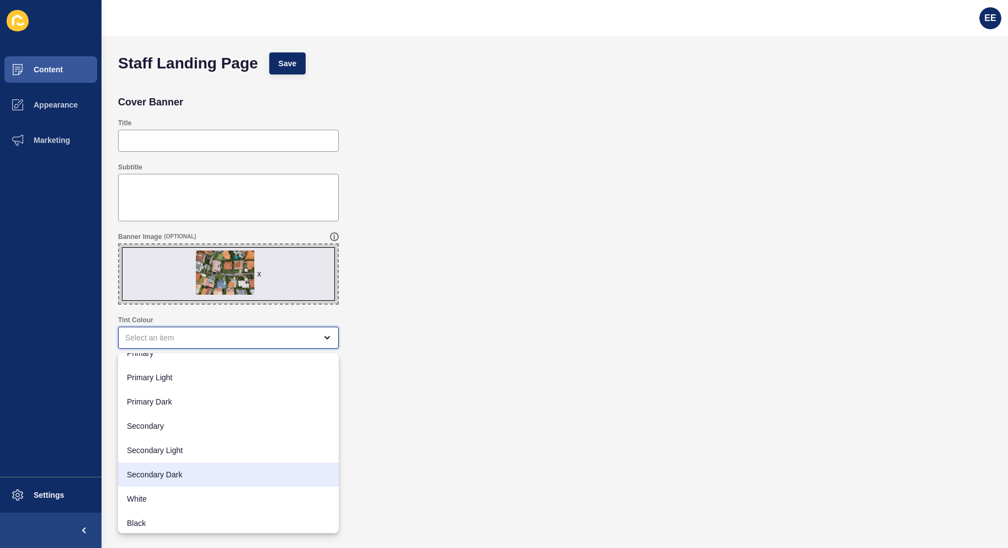
scroll to position [14, 0]
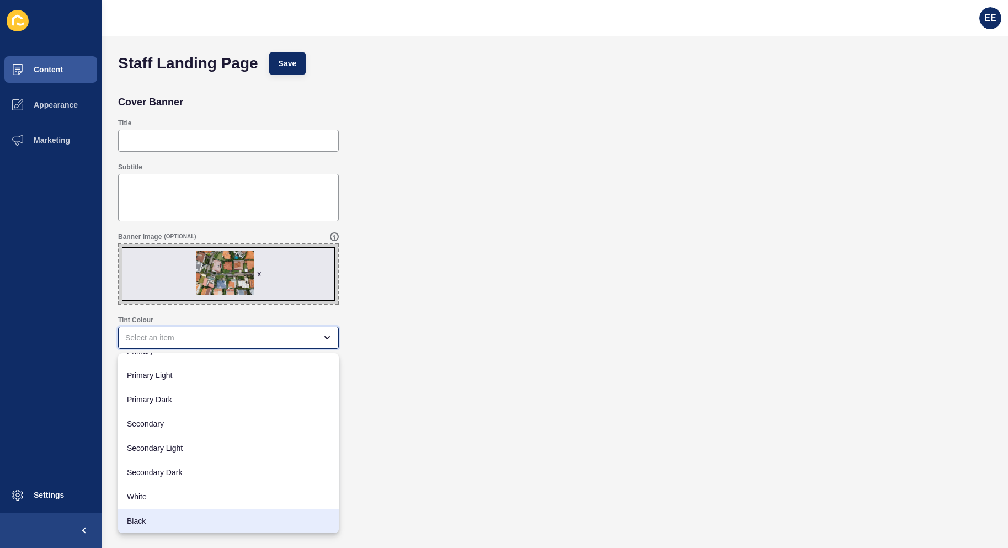
click at [162, 521] on span "Black" at bounding box center [228, 520] width 203 height 11
type input "Black"
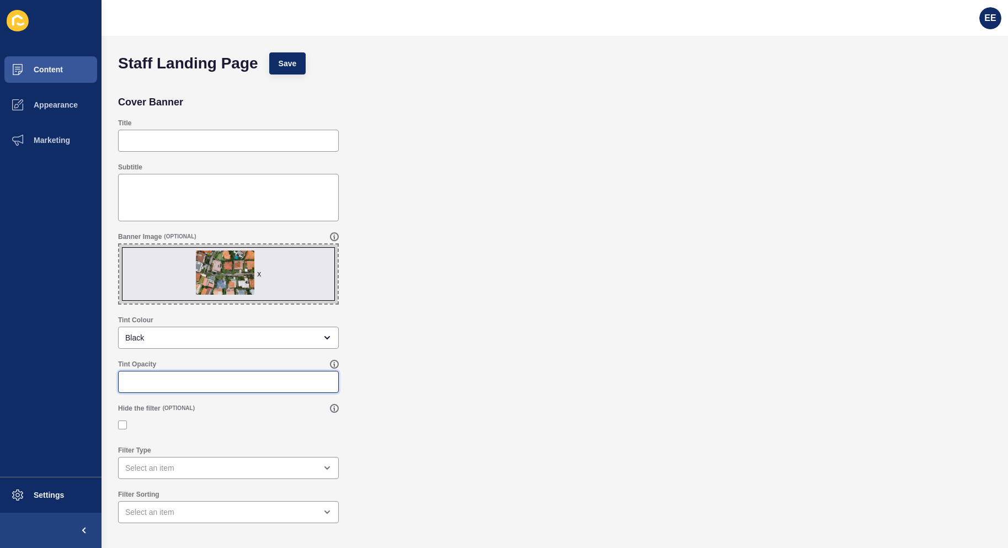
click at [215, 378] on input "Tint Opacity" at bounding box center [228, 381] width 206 height 11
type input ".30"
click at [185, 142] on input "Title" at bounding box center [228, 140] width 206 height 11
type input "Staff"
click at [286, 63] on span "Save" at bounding box center [287, 63] width 18 height 11
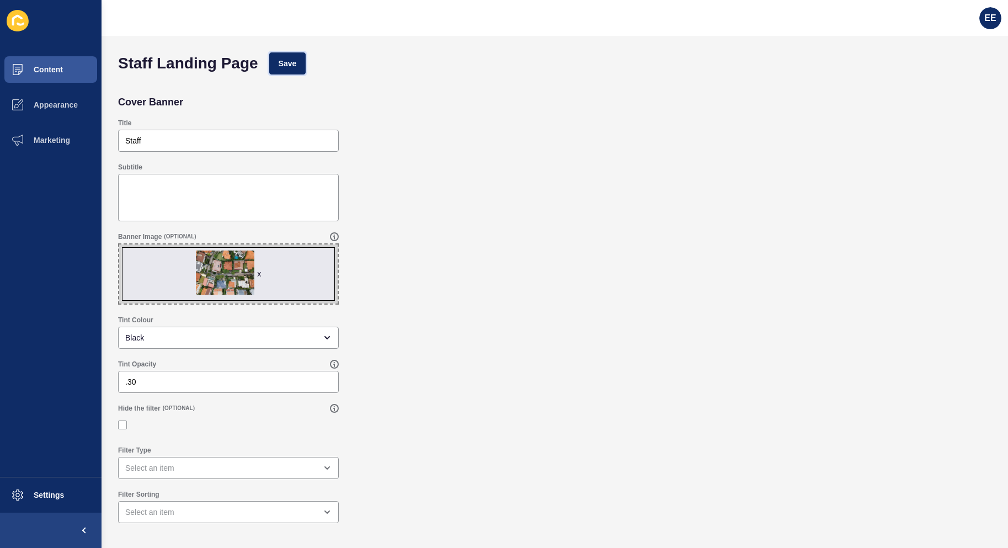
click at [288, 62] on span "Save" at bounding box center [287, 63] width 18 height 11
click at [48, 63] on button "Content" at bounding box center [50, 69] width 101 height 35
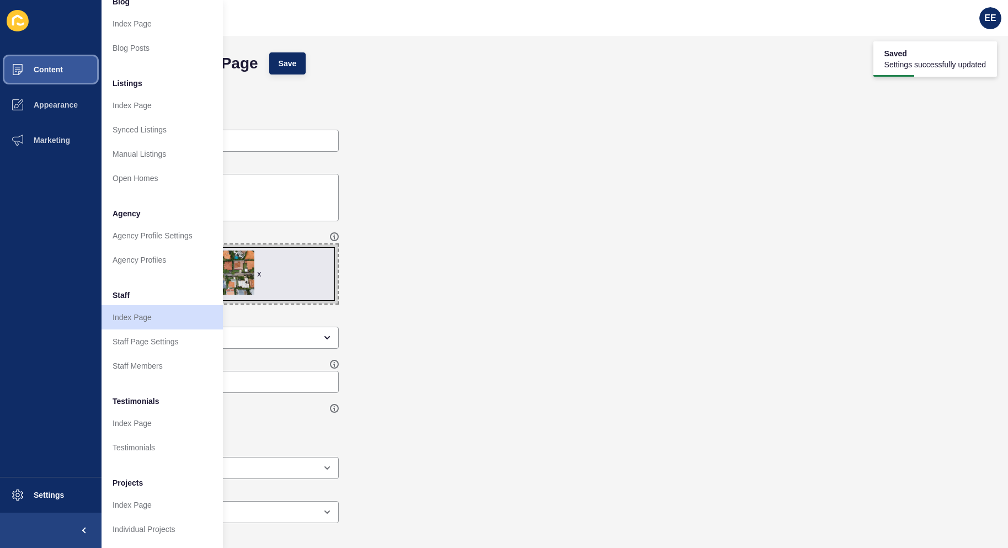
scroll to position [107, 0]
click at [151, 359] on link "Staff Members" at bounding box center [161, 365] width 121 height 24
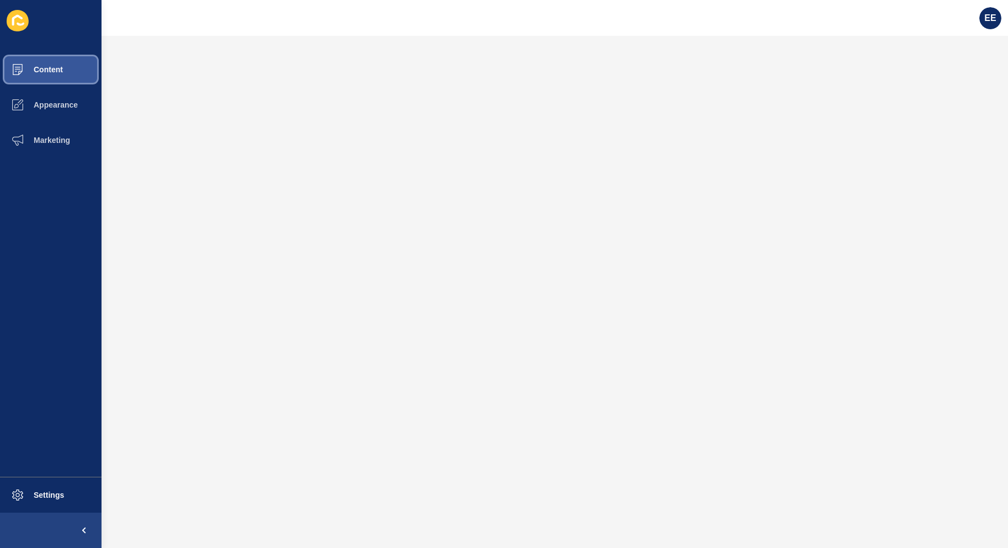
click at [53, 74] on span "Content" at bounding box center [30, 69] width 65 height 9
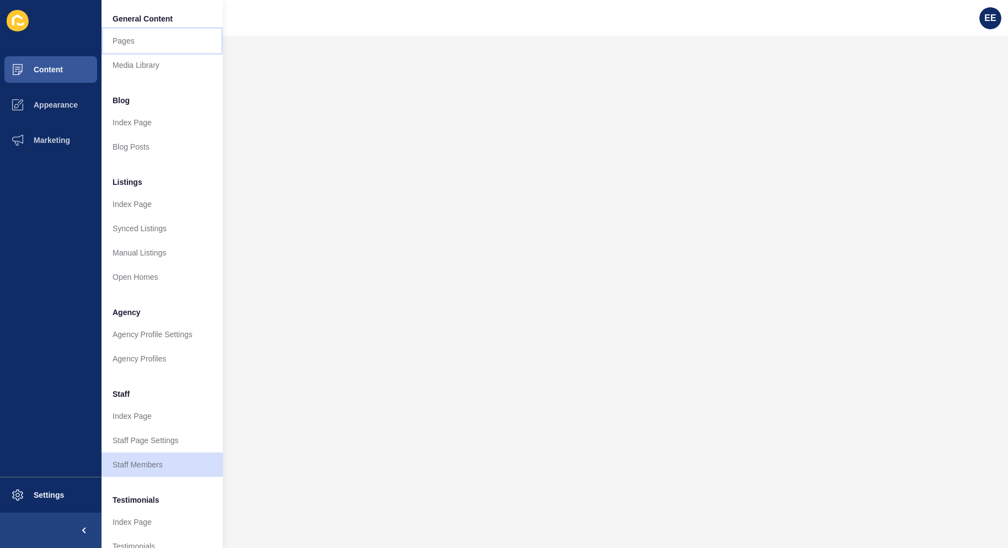
click at [147, 42] on link "Pages" at bounding box center [161, 41] width 121 height 24
